Goal: Information Seeking & Learning: Learn about a topic

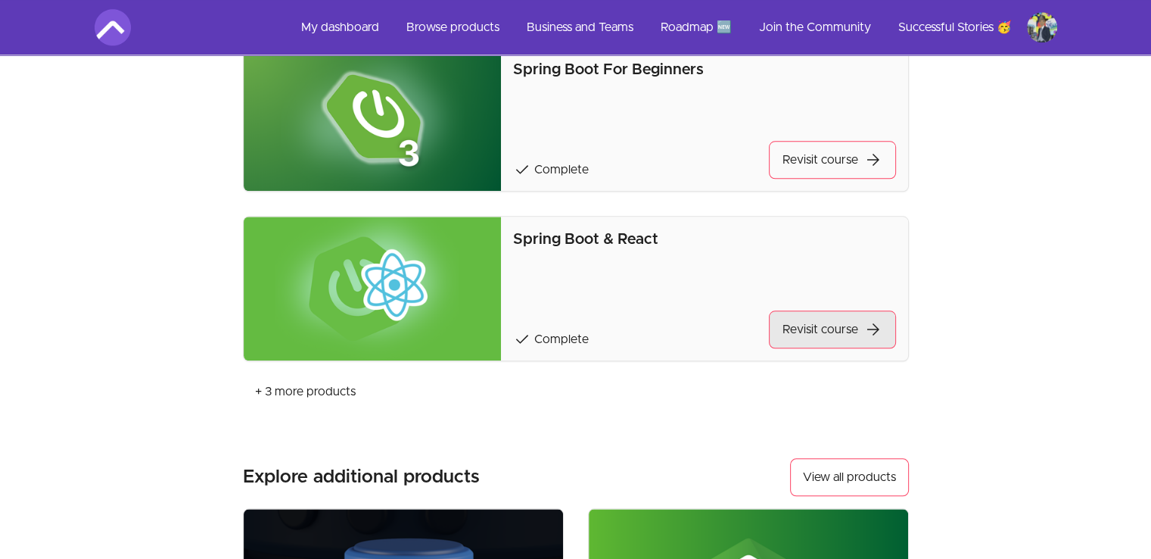
scroll to position [1501, 0]
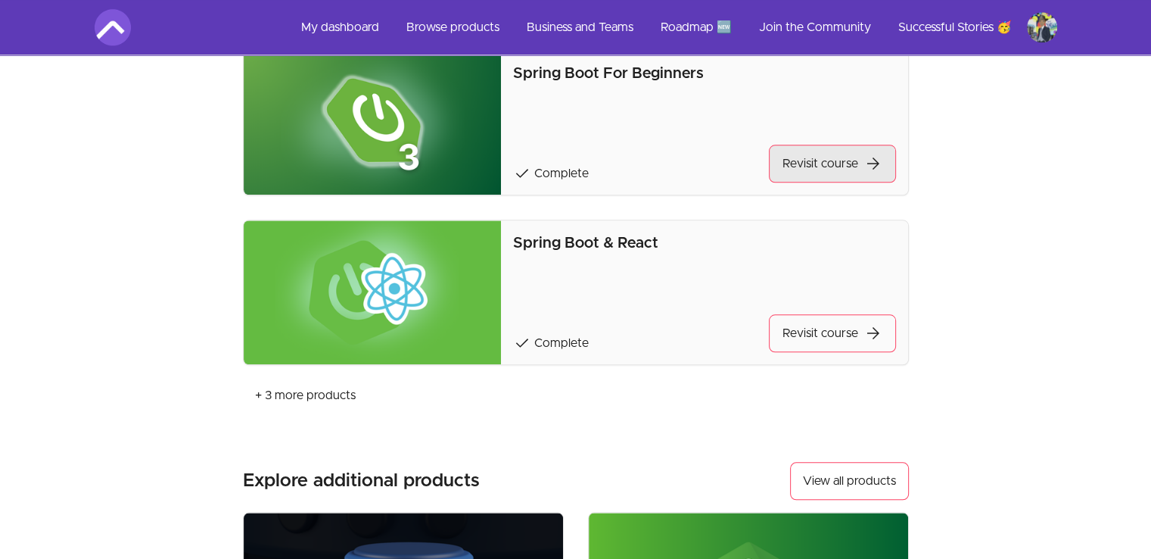
click at [829, 149] on link "Revisit course arrow_forward" at bounding box center [832, 164] width 127 height 38
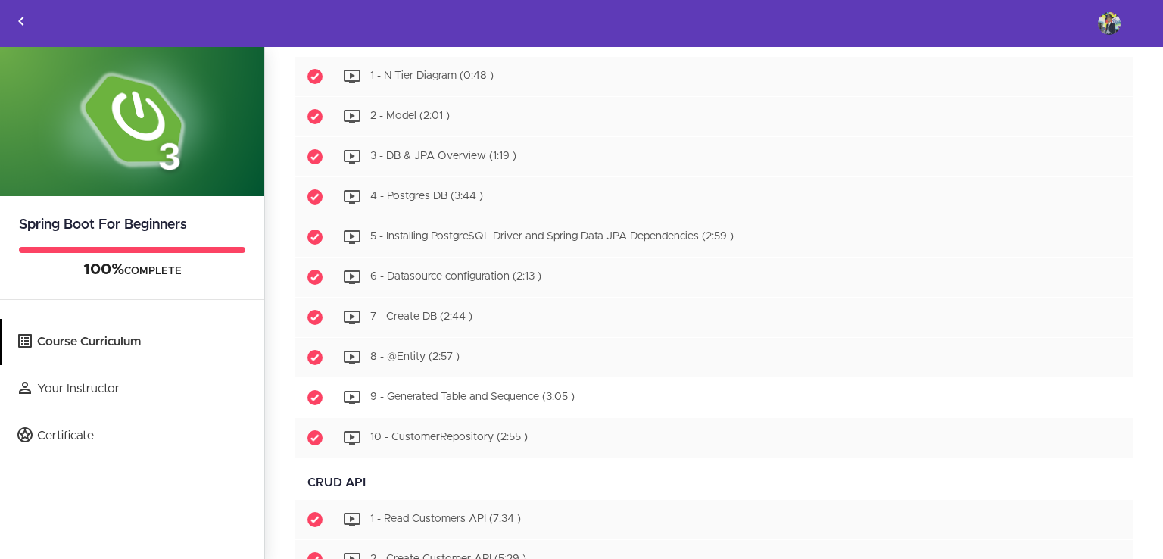
scroll to position [975, 0]
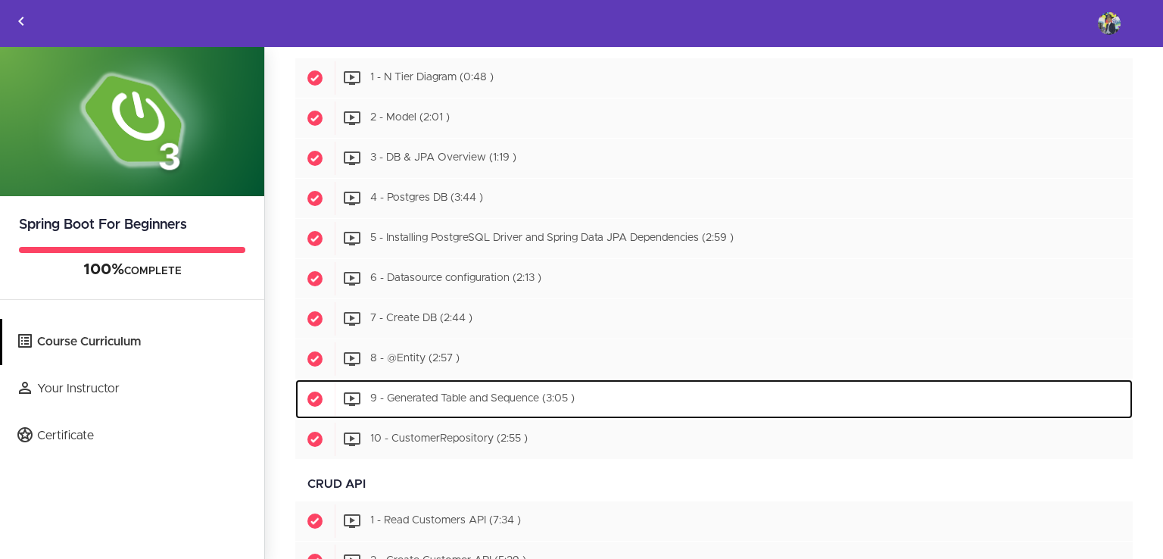
click at [449, 400] on div "Start 9 - Generated Table and Sequence (3:05 )" at bounding box center [734, 398] width 798 height 33
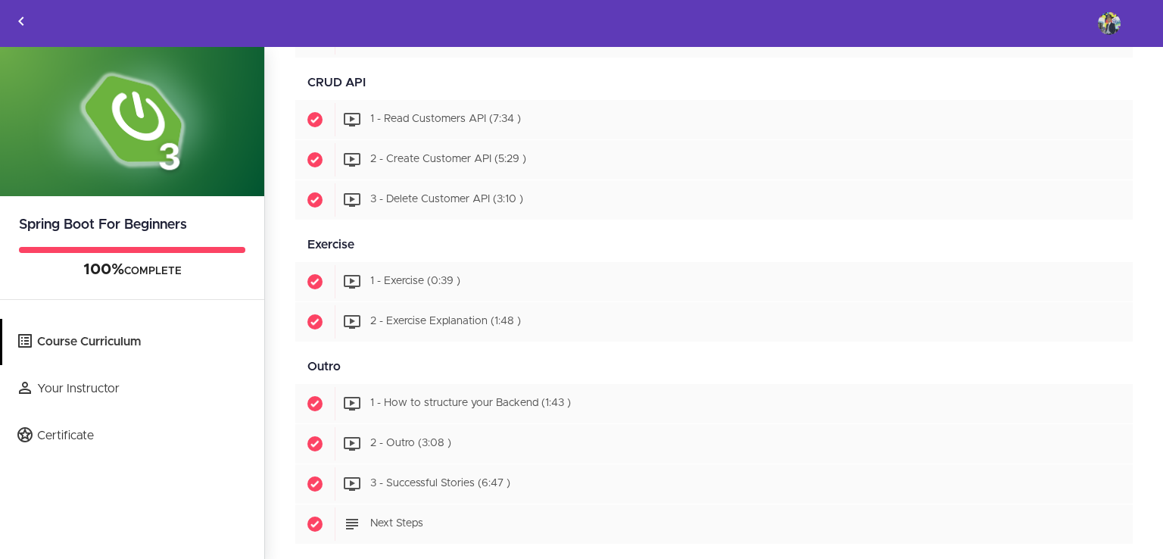
scroll to position [1120, 0]
